Goal: Task Accomplishment & Management: Use online tool/utility

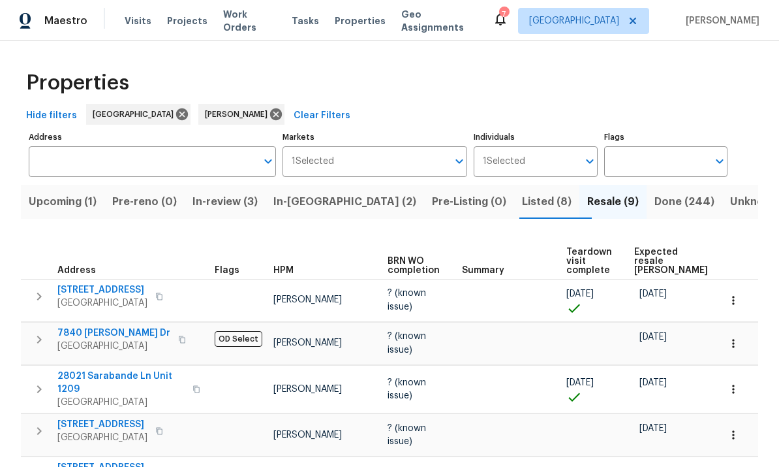
click at [304, 20] on span "Tasks" at bounding box center [305, 20] width 27 height 9
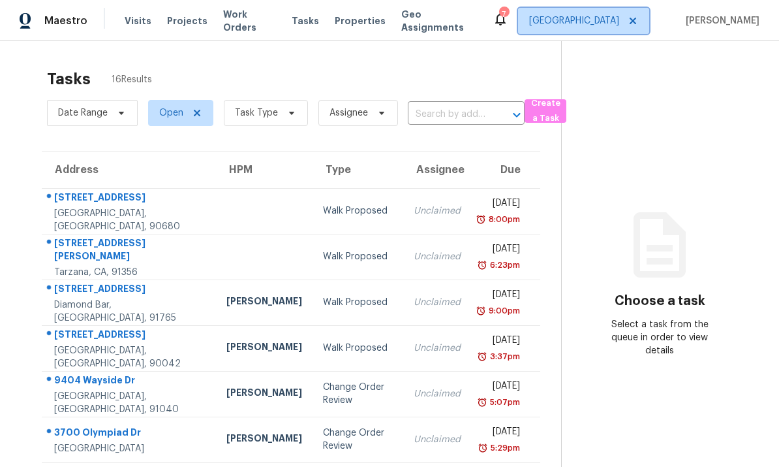
click at [603, 22] on span "[GEOGRAPHIC_DATA]" at bounding box center [574, 20] width 90 height 13
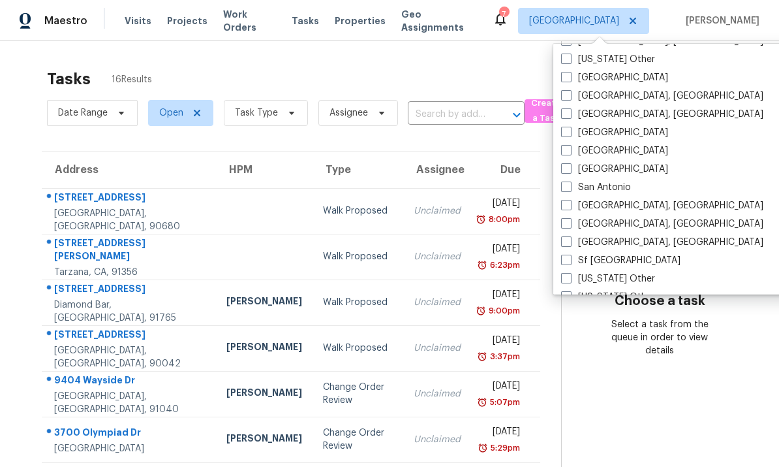
scroll to position [1606, 0]
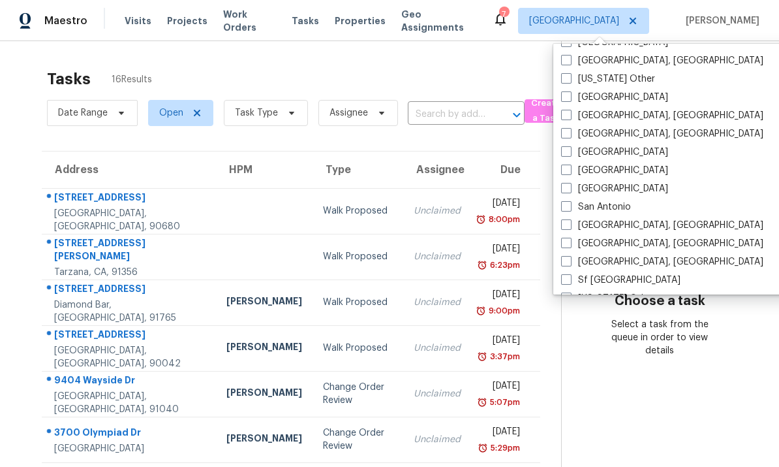
click at [572, 226] on label "San Diego, CA" at bounding box center [662, 225] width 202 height 13
click at [570, 226] on input "San Diego, CA" at bounding box center [565, 223] width 8 height 8
checkbox input "true"
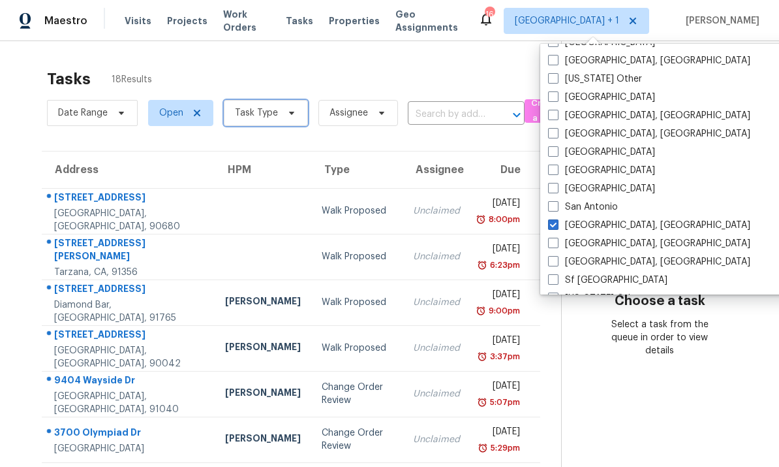
click at [277, 110] on span "Task Type" at bounding box center [266, 113] width 84 height 26
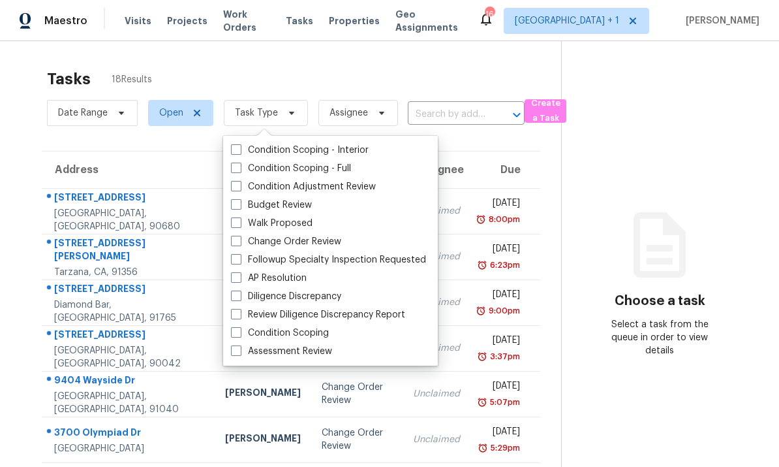
click at [237, 210] on label "Budget Review" at bounding box center [271, 204] width 81 height 13
click at [237, 207] on input "Budget Review" at bounding box center [235, 202] width 8 height 8
checkbox input "true"
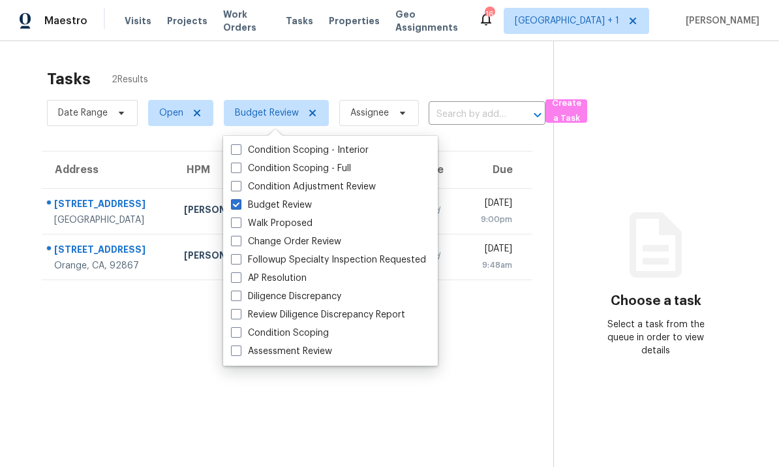
click at [382, 73] on div "Tasks 2 Results" at bounding box center [300, 79] width 507 height 34
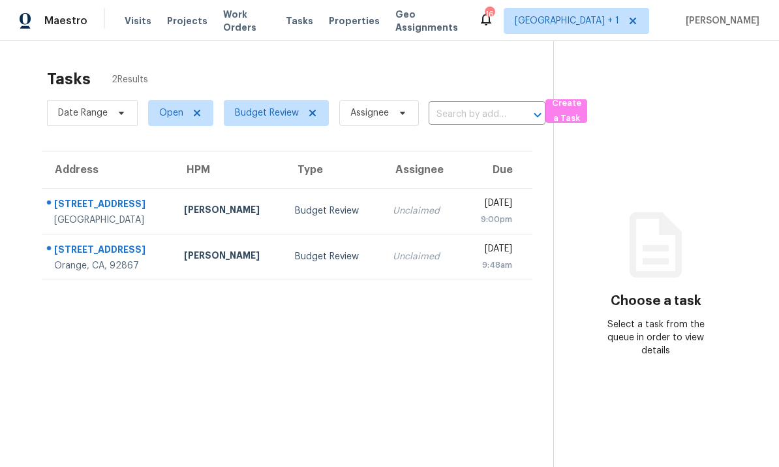
click at [393, 215] on div "Unclaimed" at bounding box center [421, 210] width 57 height 13
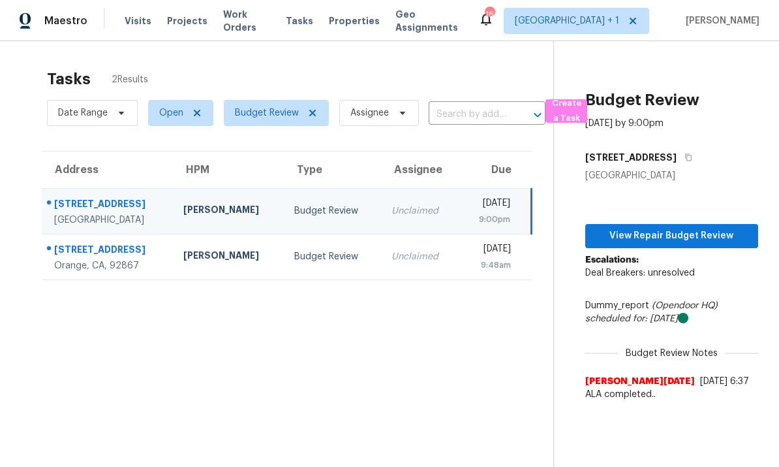
scroll to position [49, 0]
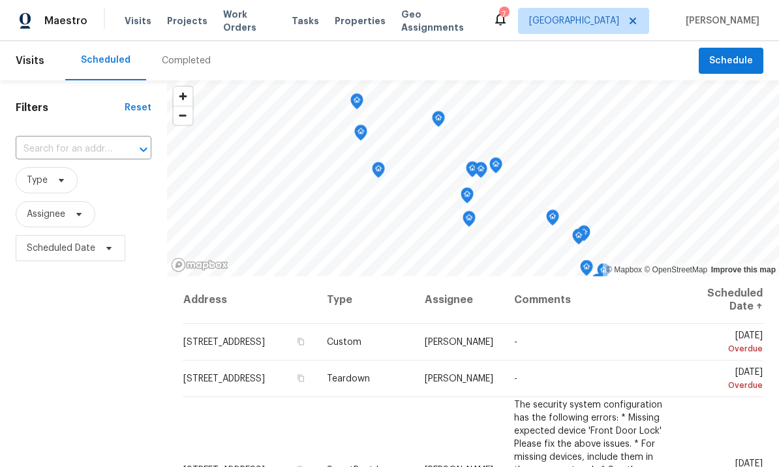
click at [352, 24] on span "Properties" at bounding box center [360, 20] width 51 height 13
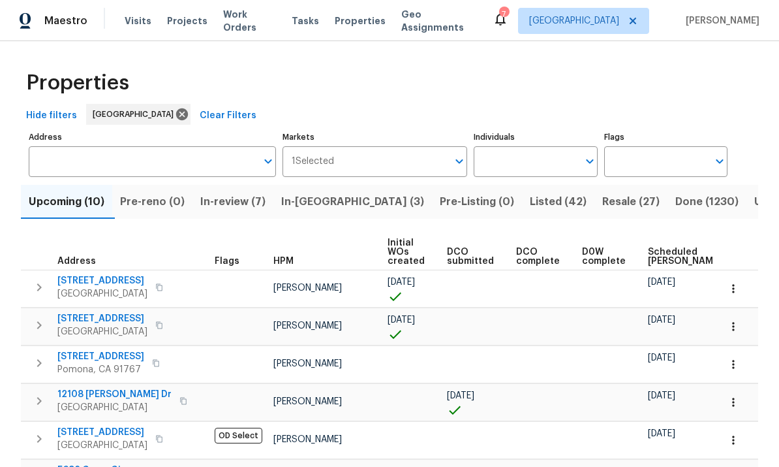
click at [548, 157] on input "Individuals" at bounding box center [526, 161] width 104 height 31
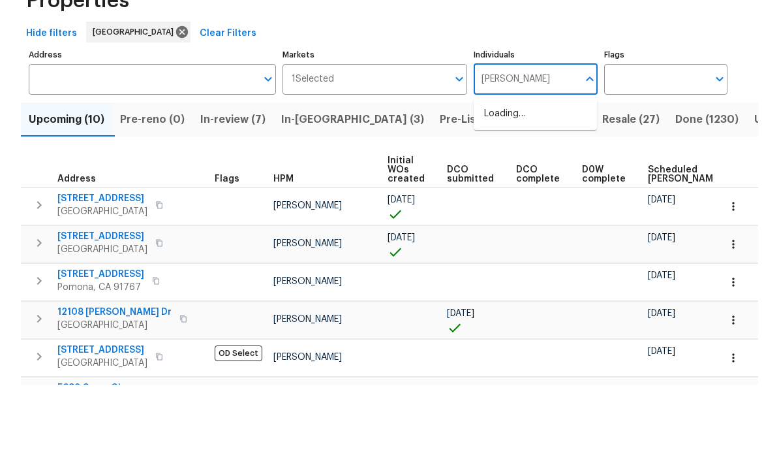
type input "[PERSON_NAME]"
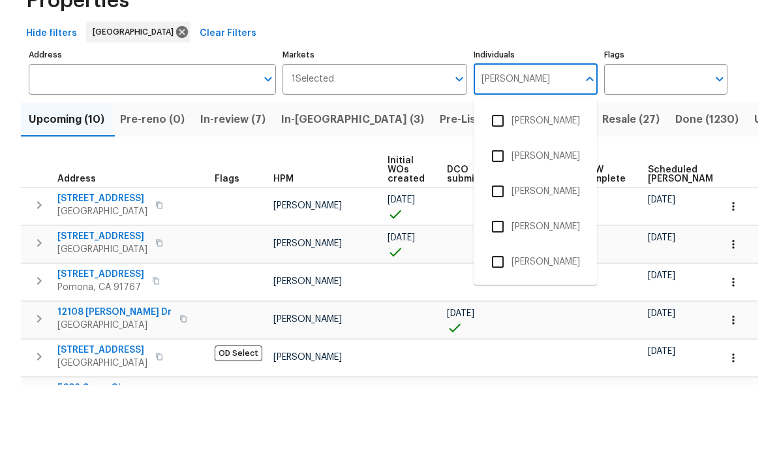
scroll to position [49, 0]
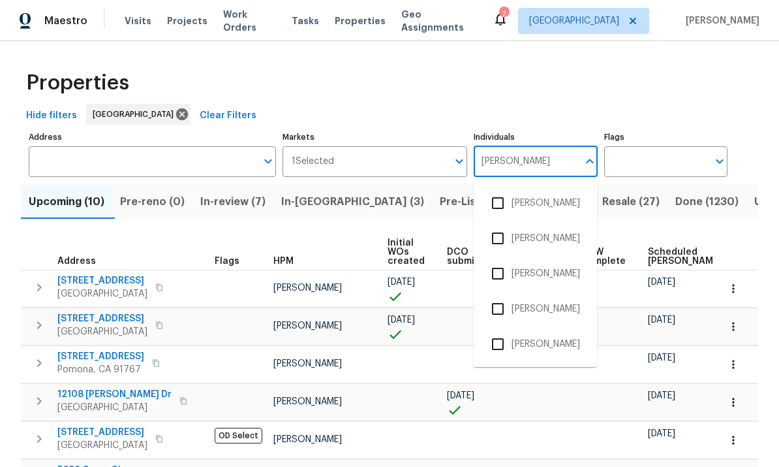
click at [507, 330] on input "checkbox" at bounding box center [497, 343] width 27 height 27
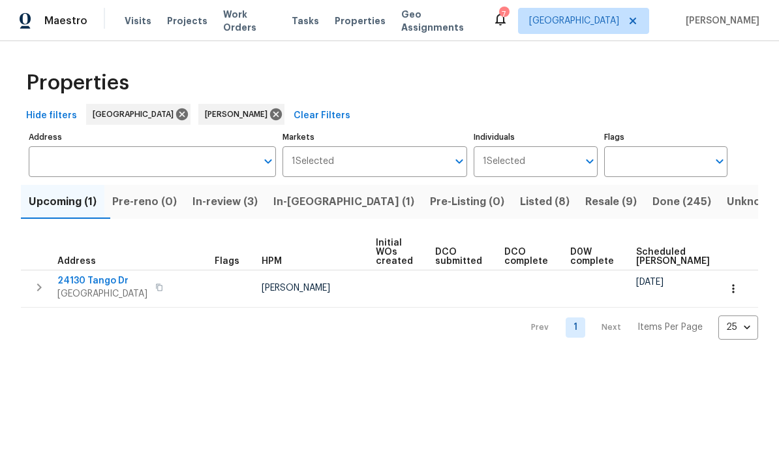
click at [585, 208] on span "Resale (9)" at bounding box center [611, 202] width 52 height 18
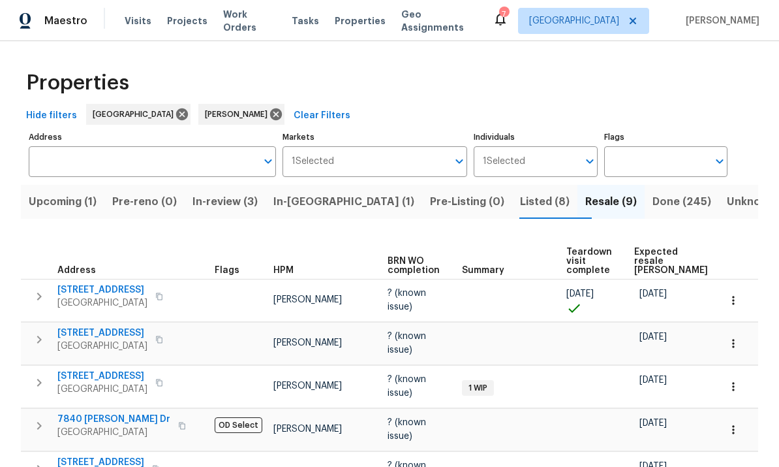
click at [520, 208] on span "Listed (8)" at bounding box center [545, 202] width 50 height 18
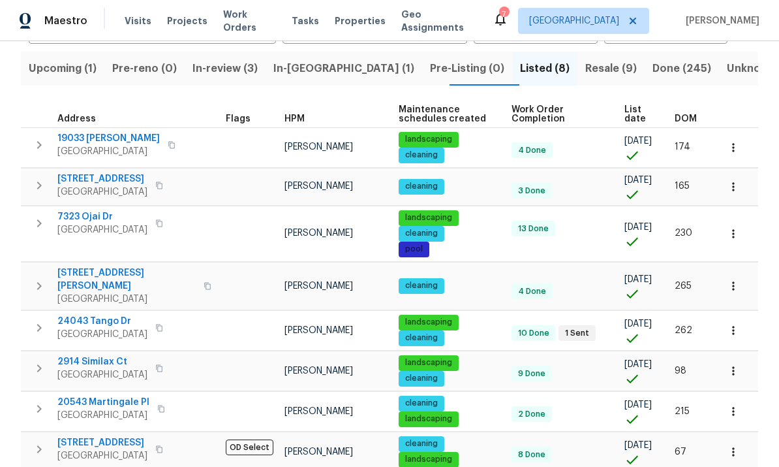
scroll to position [133, 0]
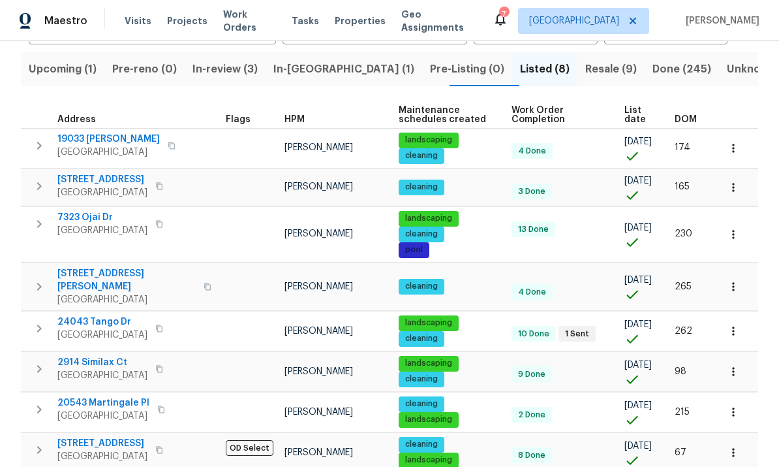
click at [690, 119] on span "DOM" at bounding box center [686, 119] width 22 height 9
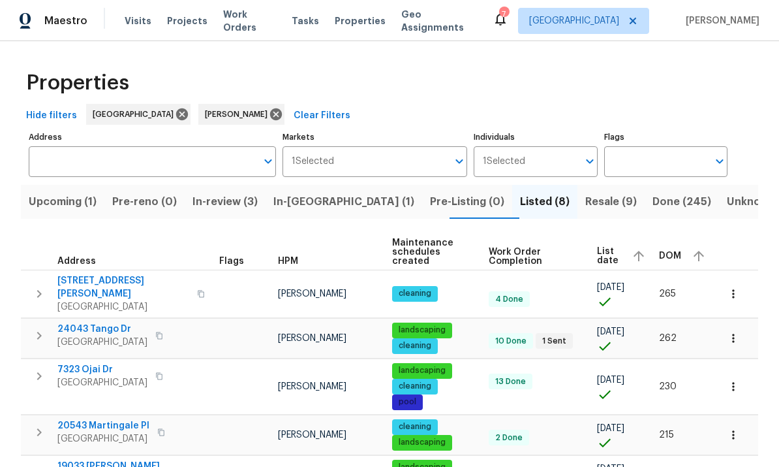
click at [578, 185] on button "Resale (9)" at bounding box center [611, 202] width 67 height 34
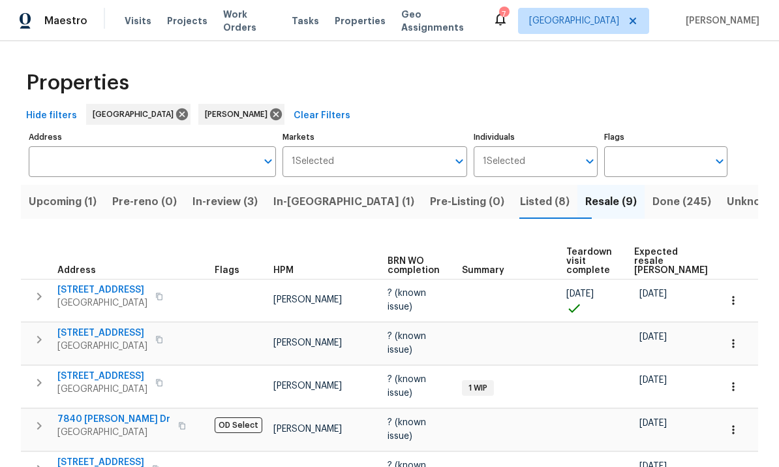
click at [326, 193] on span "In-[GEOGRAPHIC_DATA] (1)" at bounding box center [343, 202] width 141 height 18
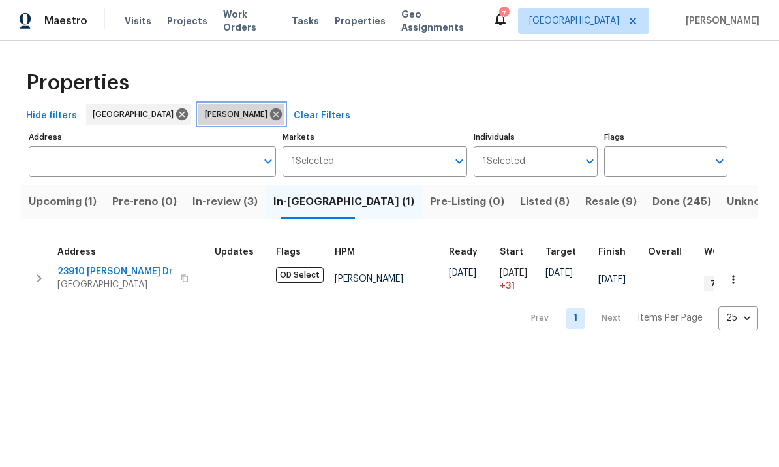
click at [270, 114] on icon at bounding box center [276, 114] width 12 height 12
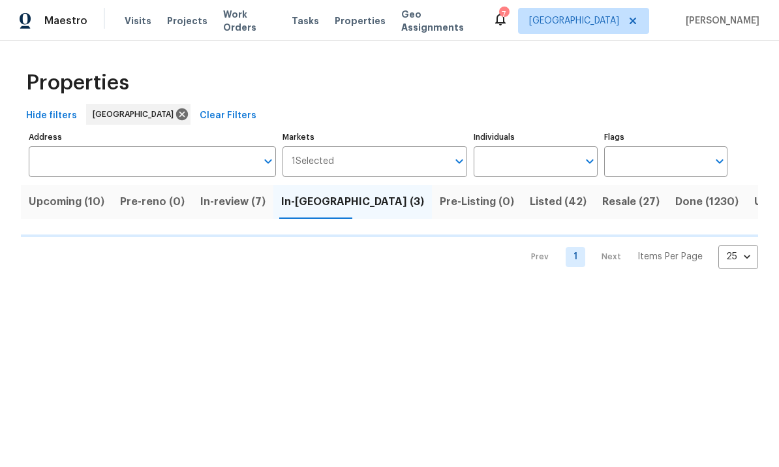
click at [542, 157] on input "Individuals" at bounding box center [526, 161] width 104 height 31
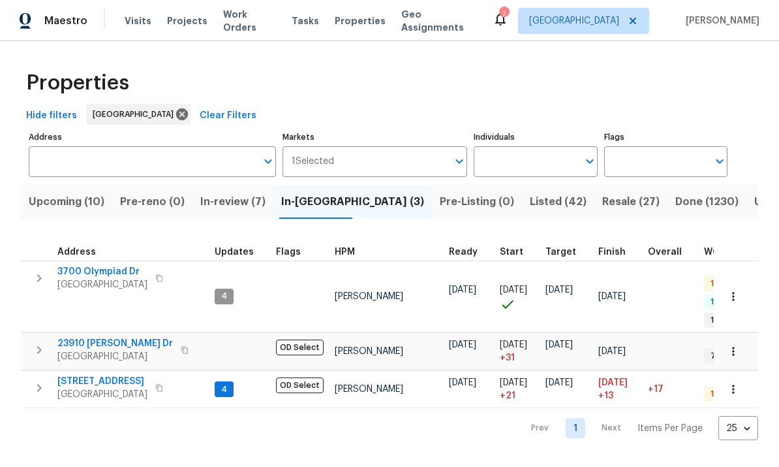
click at [537, 172] on input "Individuals" at bounding box center [526, 161] width 104 height 31
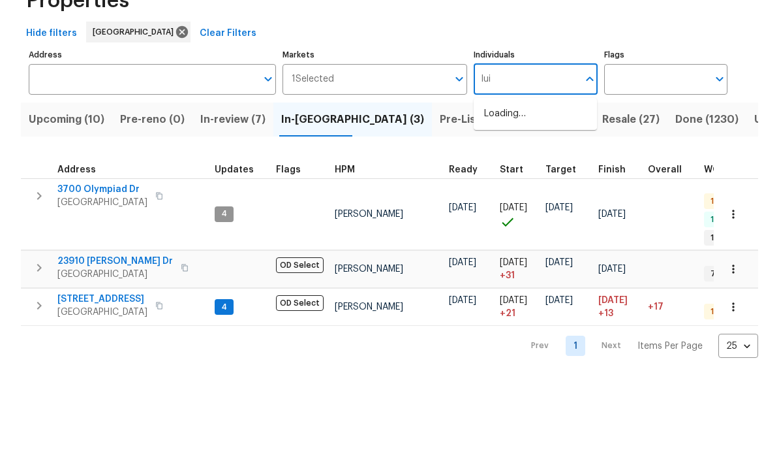
type input "[PERSON_NAME]"
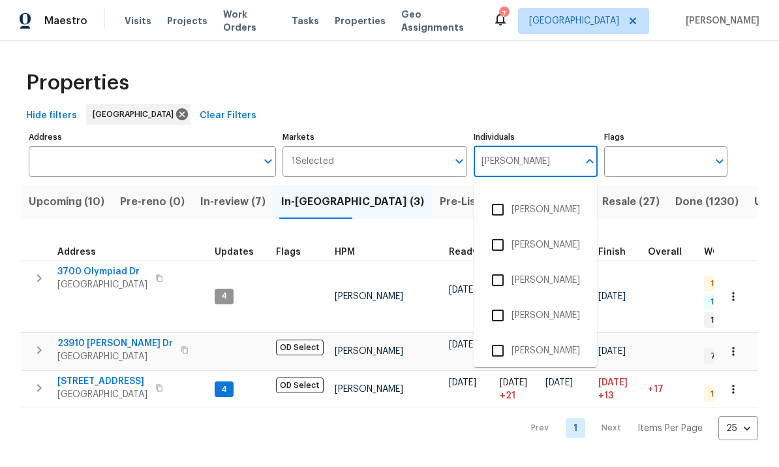
scroll to position [65, 0]
click at [499, 350] on input "checkbox" at bounding box center [497, 349] width 27 height 27
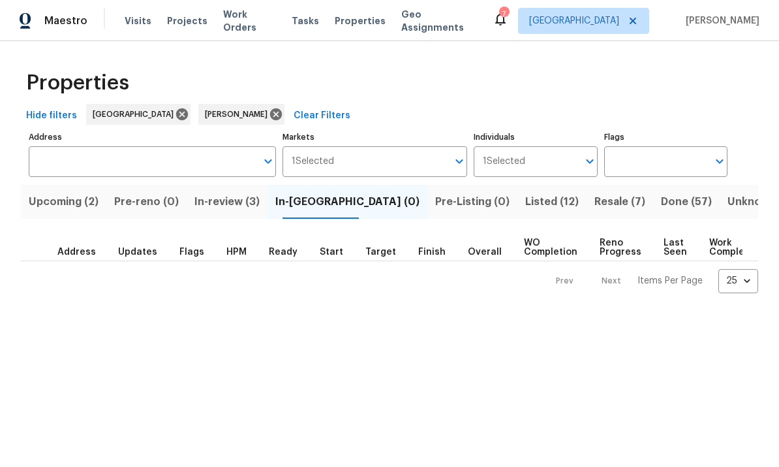
click at [257, 203] on span "In-review (3)" at bounding box center [227, 202] width 65 height 18
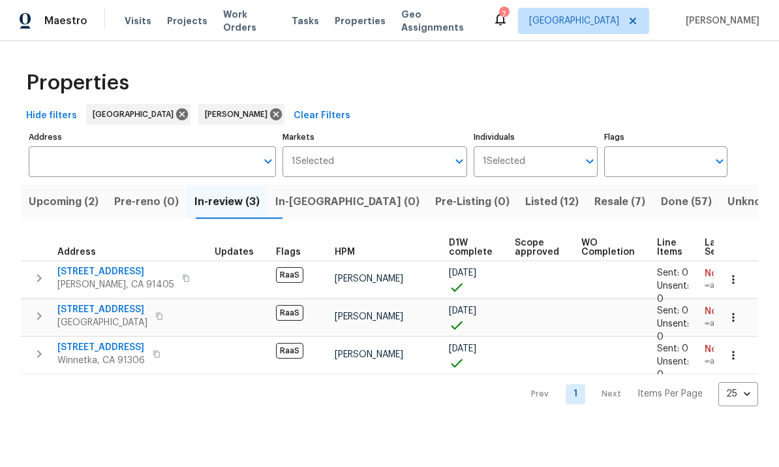
click at [595, 194] on span "Resale (7)" at bounding box center [620, 202] width 51 height 18
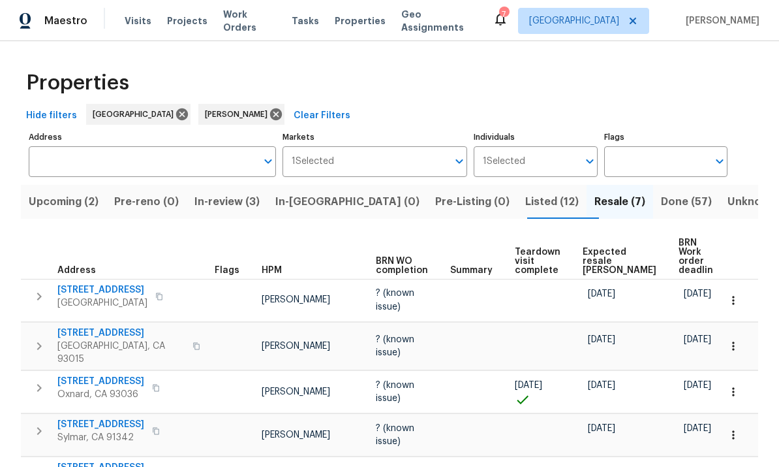
click at [525, 204] on span "Listed (12)" at bounding box center [552, 202] width 54 height 18
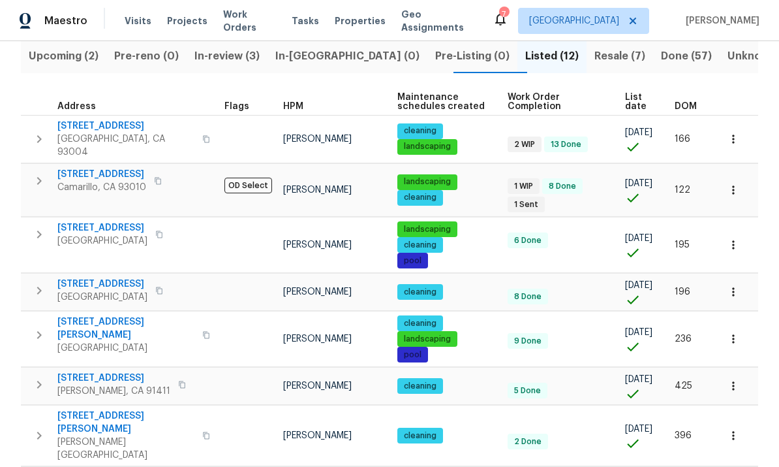
scroll to position [138, 0]
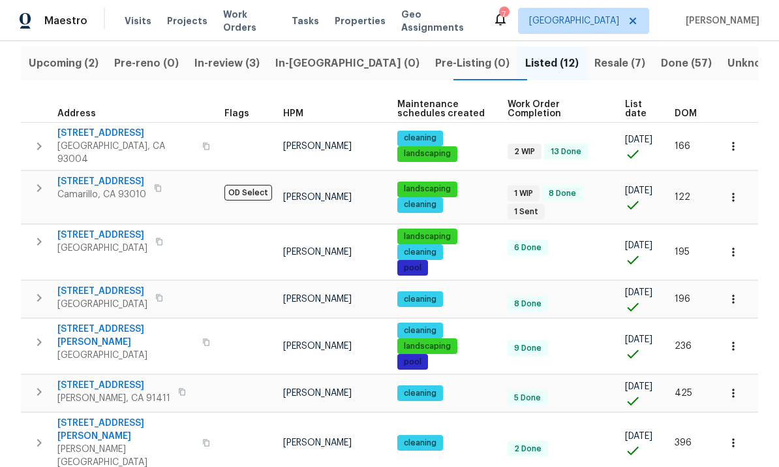
click at [691, 110] on span "DOM" at bounding box center [686, 113] width 22 height 9
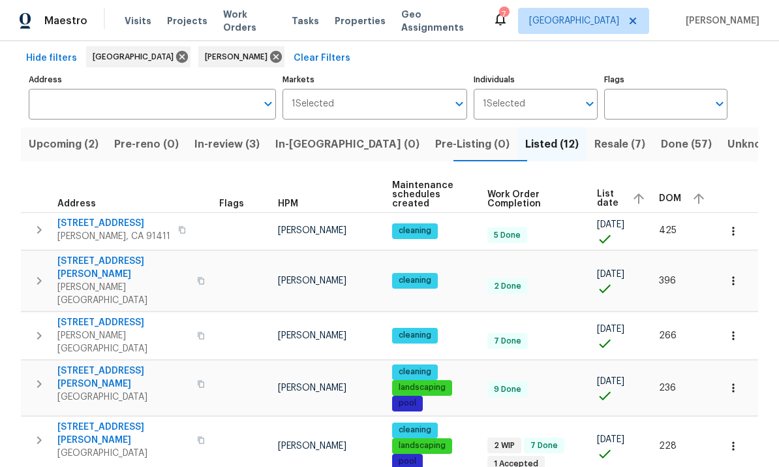
scroll to position [56, 0]
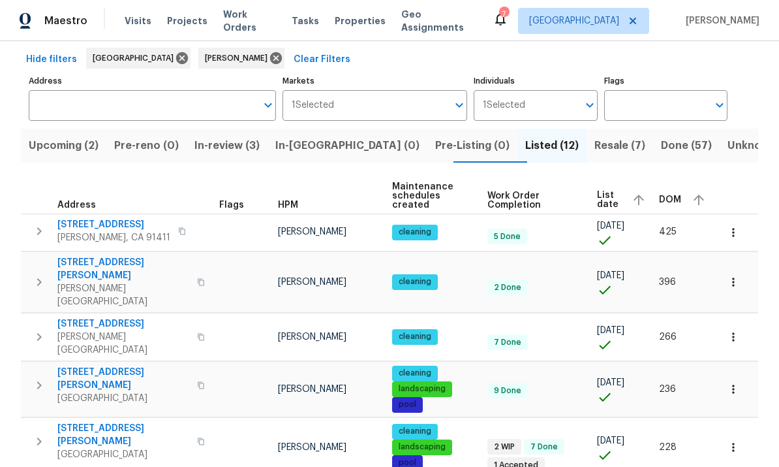
click at [740, 223] on button "button" at bounding box center [733, 232] width 29 height 29
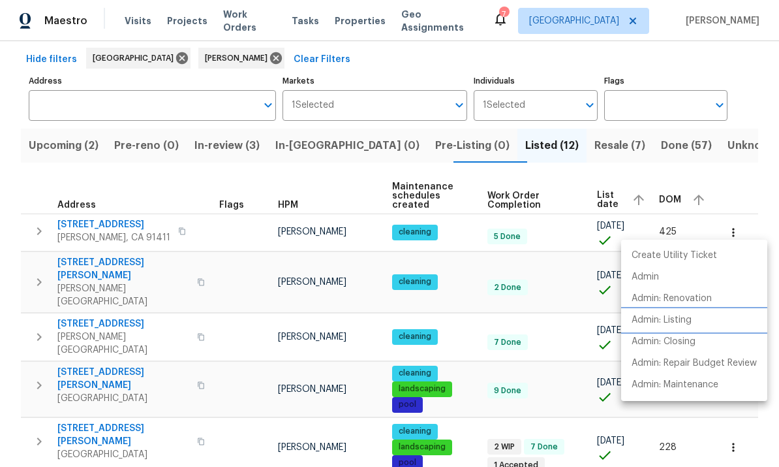
click at [683, 318] on p "Admin: Listing" at bounding box center [662, 320] width 60 height 14
click at [663, 69] on div at bounding box center [389, 233] width 779 height 467
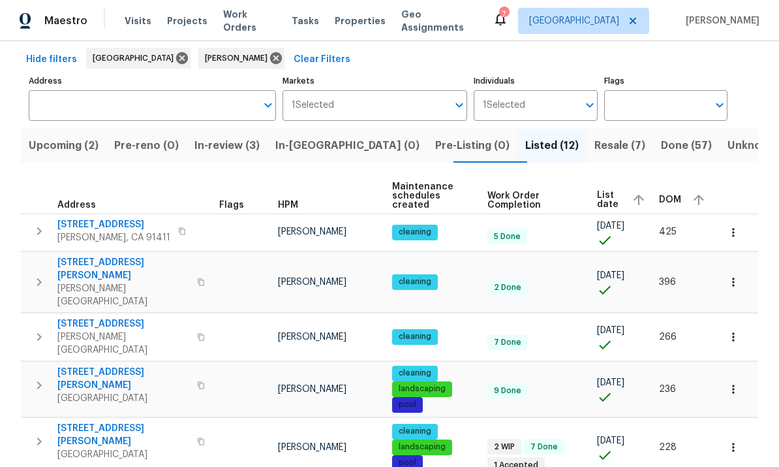
click at [734, 277] on icon "button" at bounding box center [733, 281] width 2 height 8
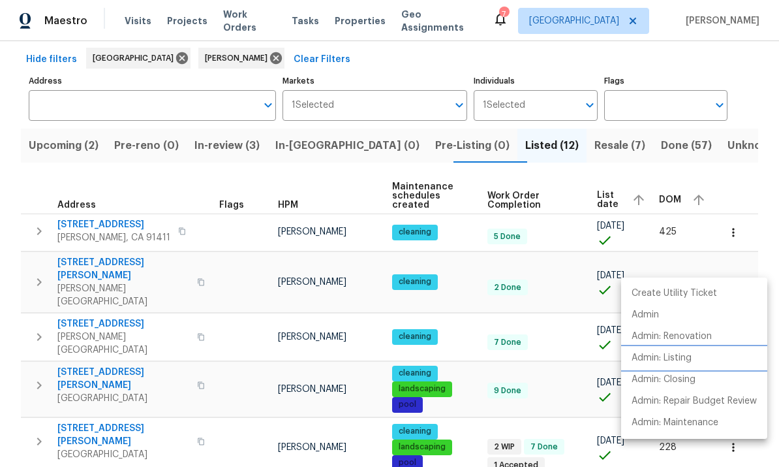
click at [681, 359] on p "Admin: Listing" at bounding box center [662, 358] width 60 height 14
click at [685, 63] on div at bounding box center [389, 233] width 779 height 467
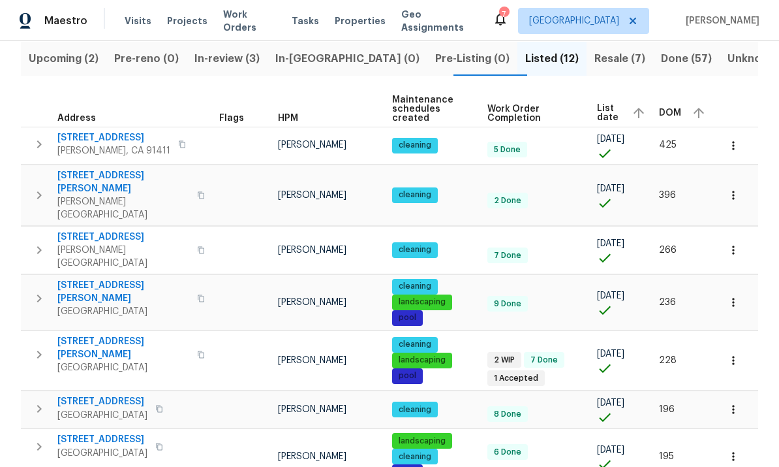
scroll to position [144, 0]
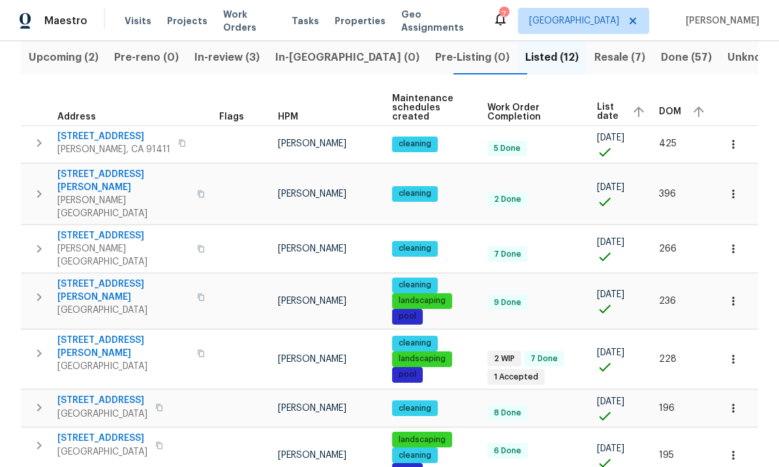
click at [734, 287] on button "button" at bounding box center [733, 301] width 29 height 29
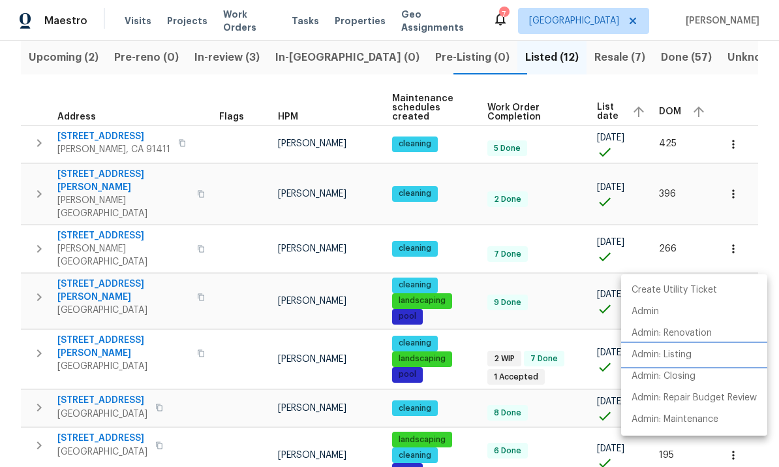
click at [687, 355] on p "Admin: Listing" at bounding box center [662, 355] width 60 height 14
